Goal: Use online tool/utility

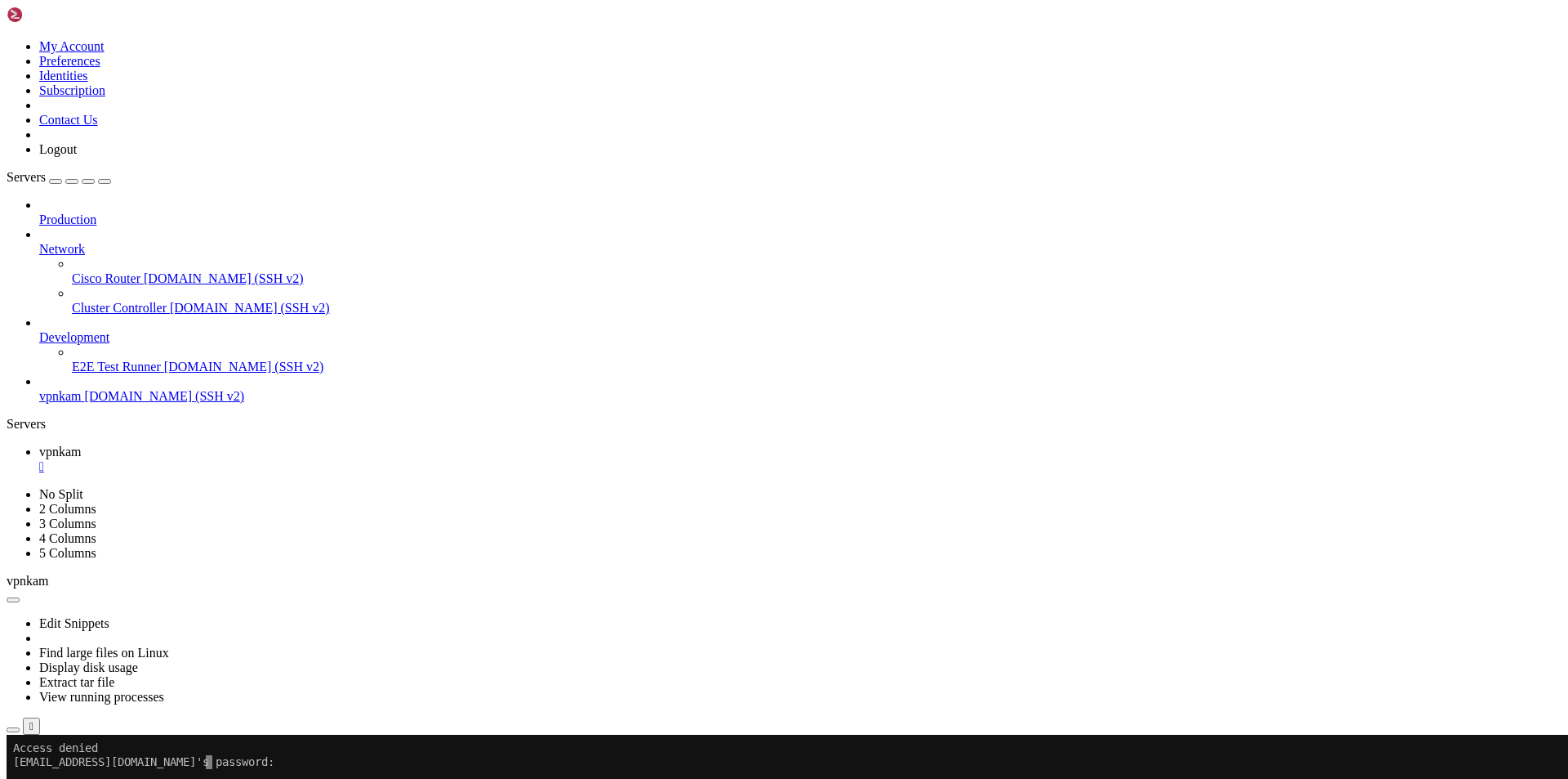
scroll to position [986, 0]
click at [72, 778] on button "Reconnect" at bounding box center [39, 788] width 65 height 17
click at [263, 764] on x-row "[EMAIL_ADDRESS][DOMAIN_NAME]'s password:" at bounding box center [687, 762] width 1349 height 14
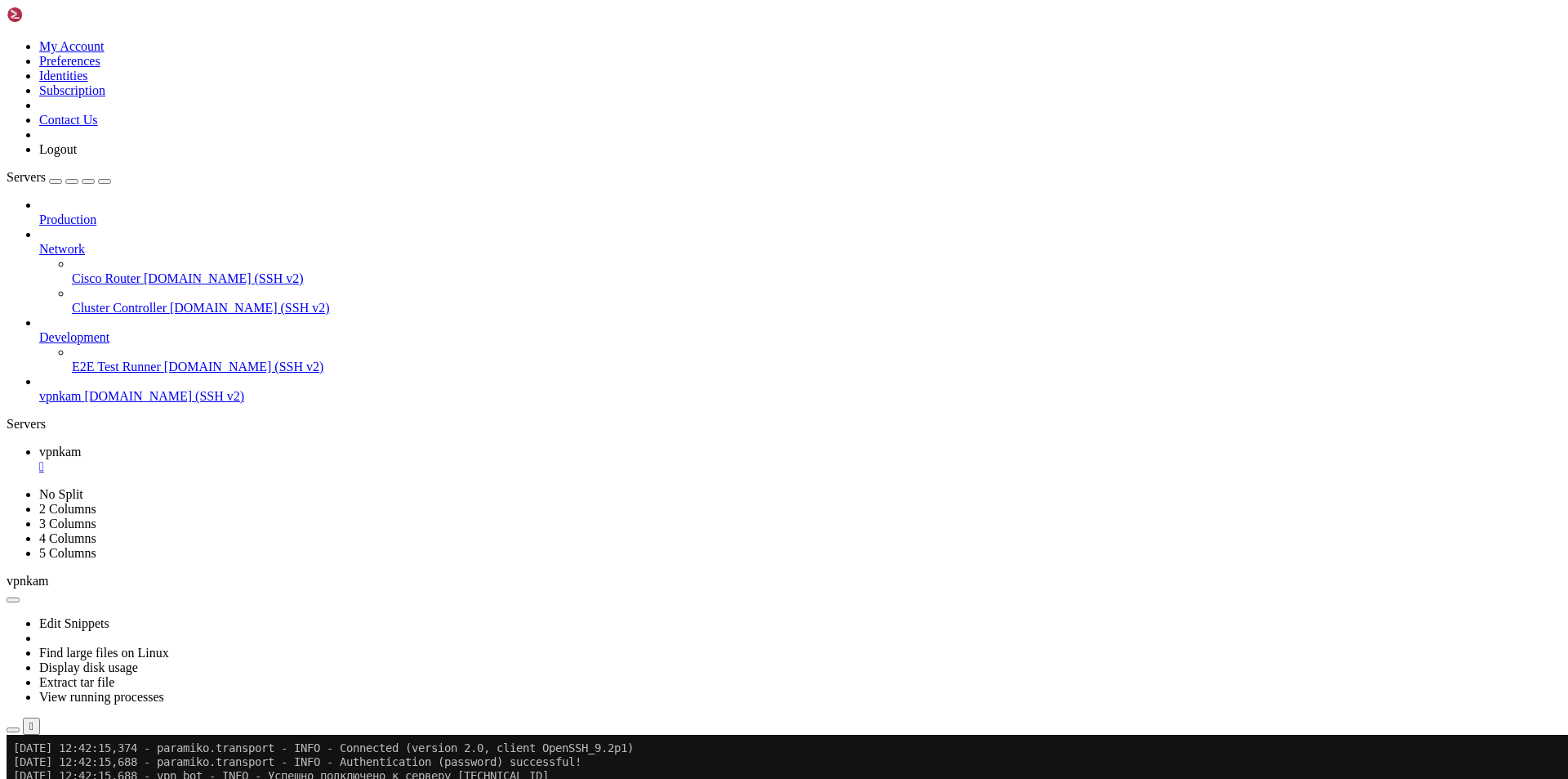
scroll to position [3570, 0]
drag, startPoint x: 110, startPoint y: 1205, endPoint x: 660, endPoint y: 1262, distance: 552.9
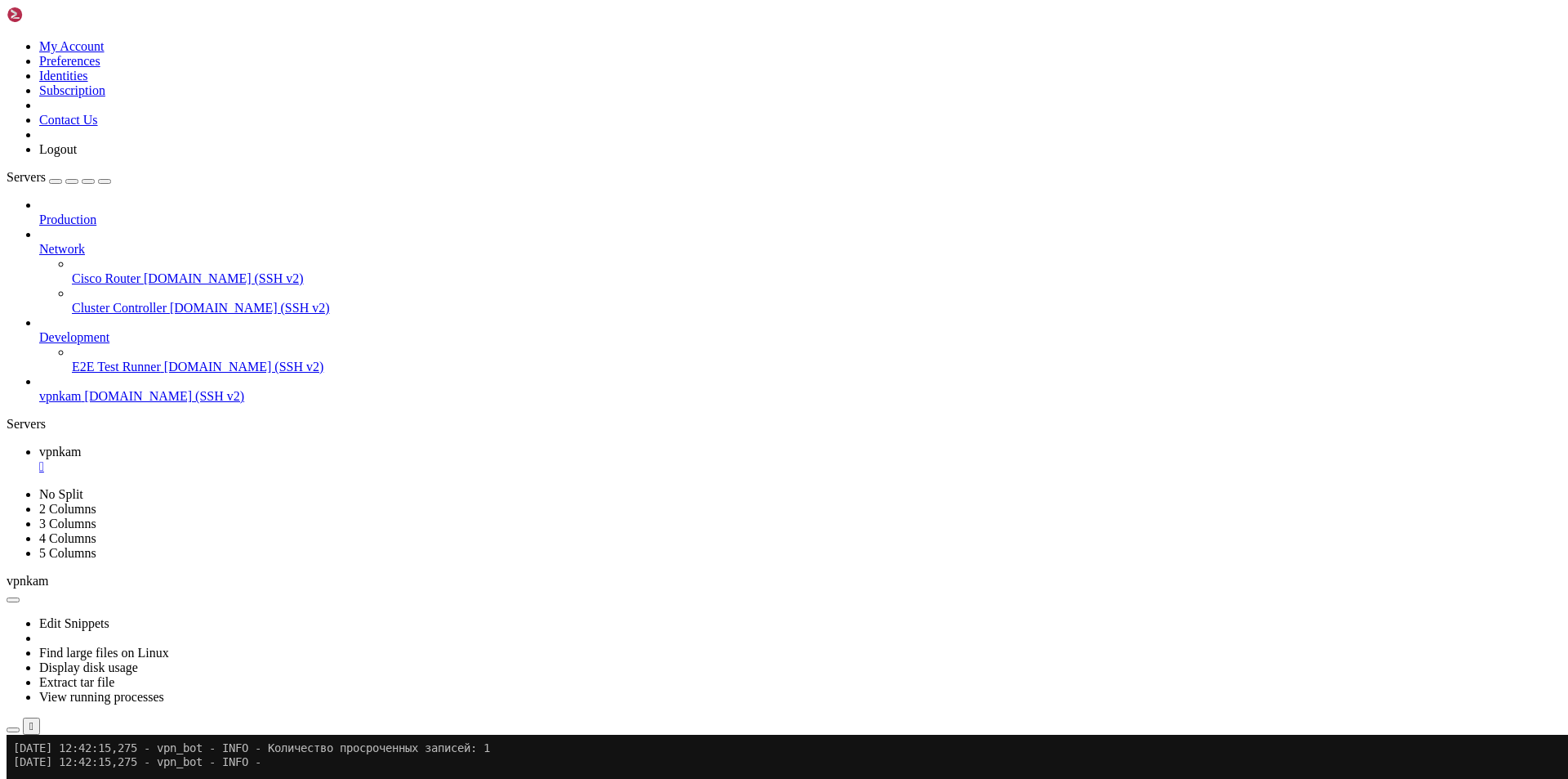
drag, startPoint x: 352, startPoint y: 1257, endPoint x: 439, endPoint y: 1260, distance: 87.1
